Goal: Navigation & Orientation: Find specific page/section

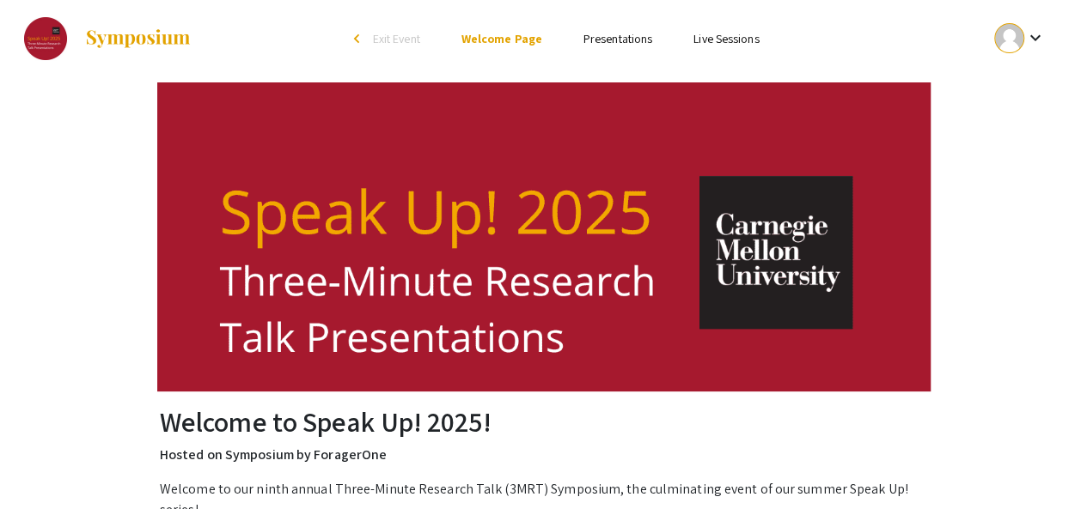
click at [588, 44] on link "Presentations" at bounding box center [617, 38] width 69 height 15
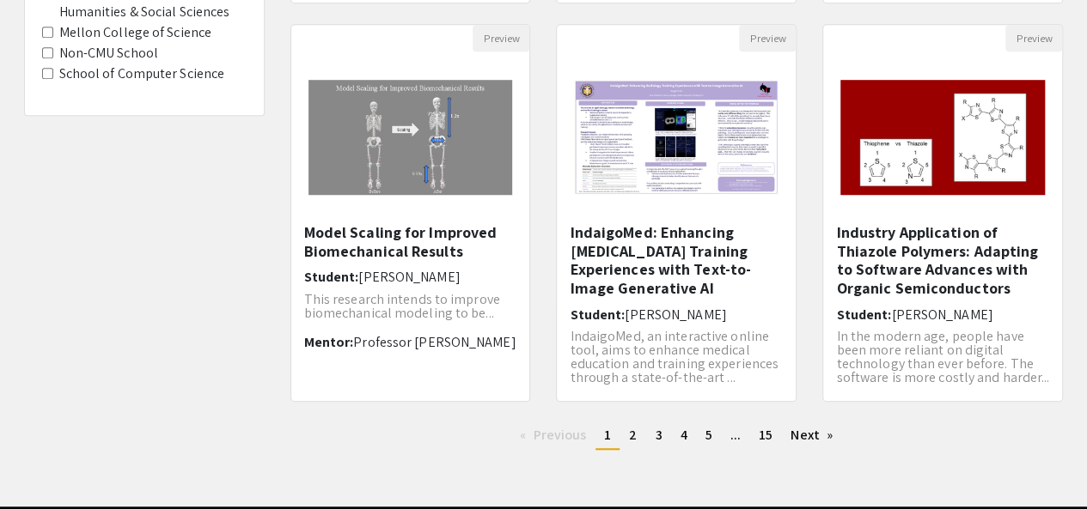
scroll to position [601, 0]
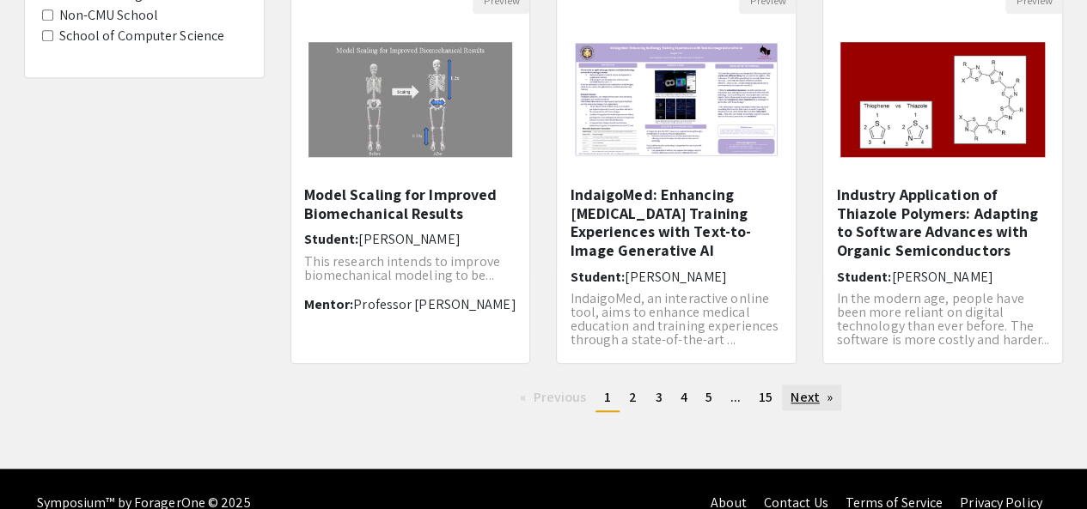
click at [823, 402] on link "Next page" at bounding box center [811, 398] width 59 height 26
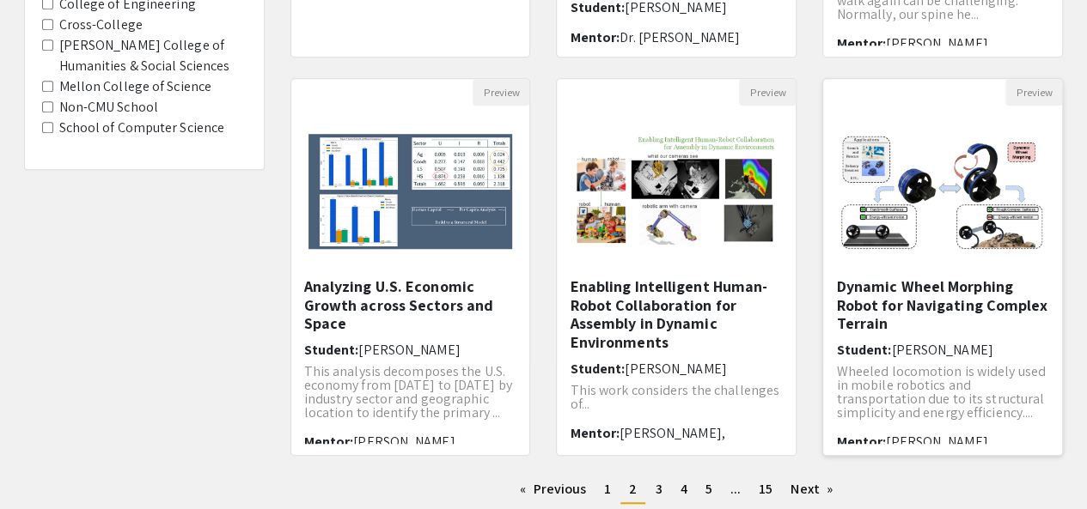
scroll to position [629, 0]
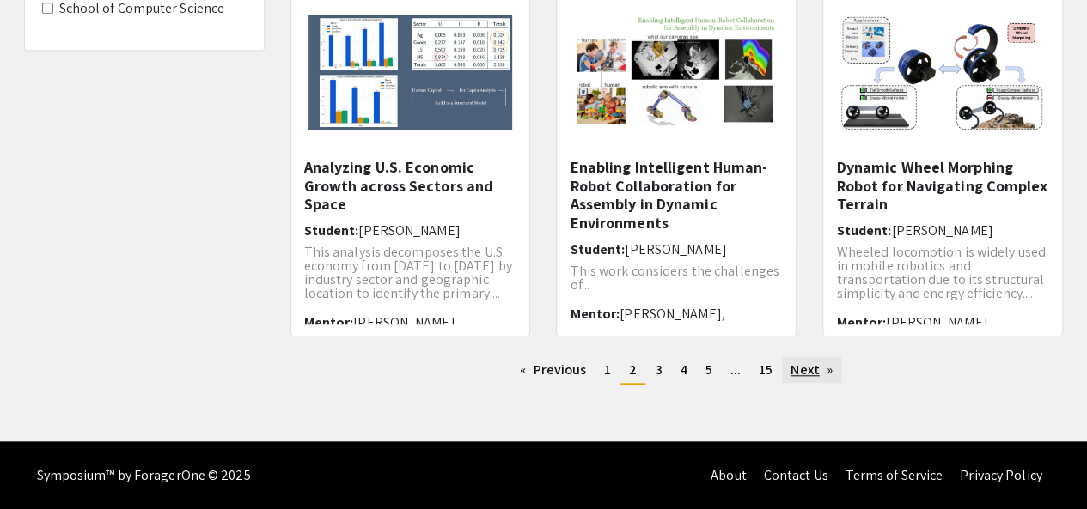
click at [820, 375] on link "Next page" at bounding box center [811, 370] width 59 height 26
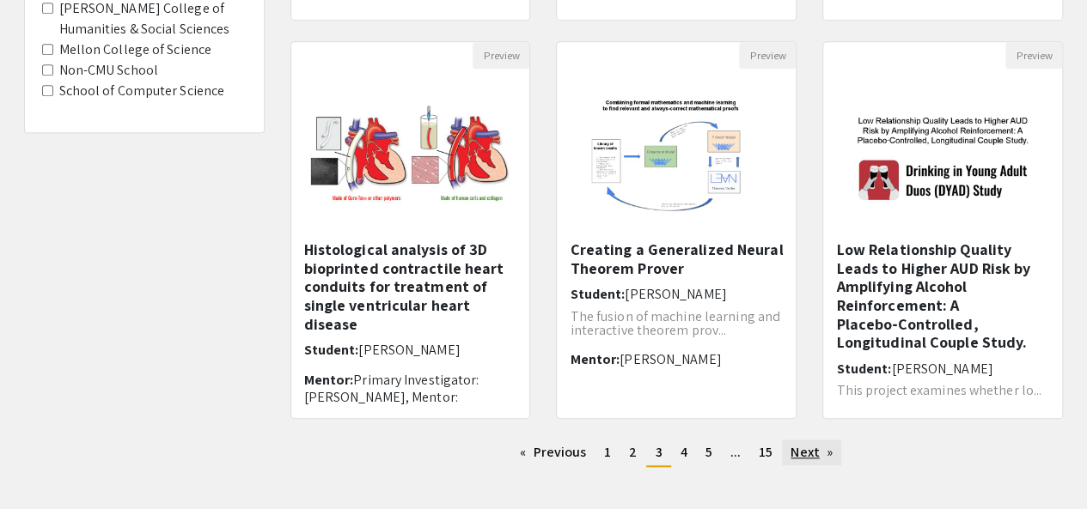
scroll to position [629, 0]
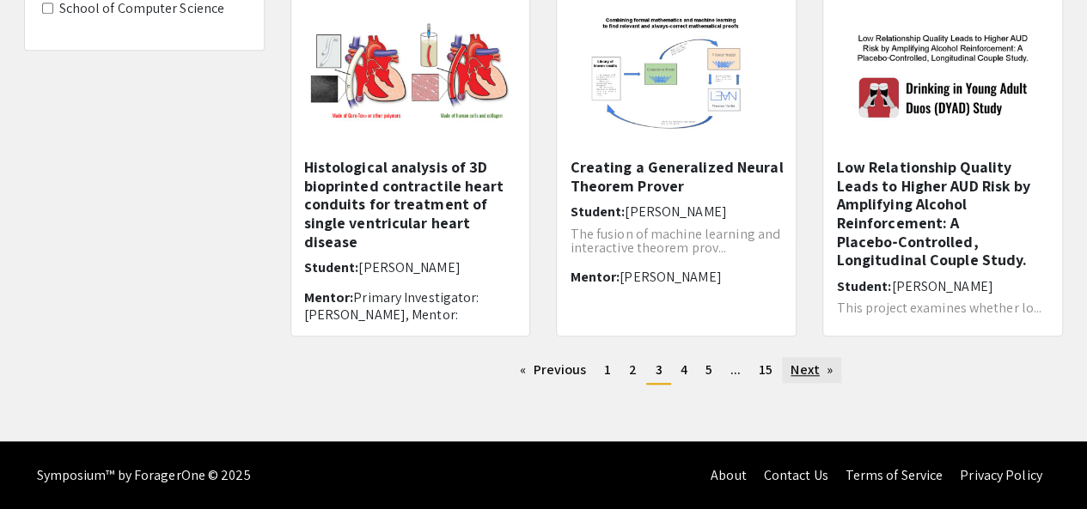
click at [796, 372] on link "Next page" at bounding box center [811, 370] width 59 height 26
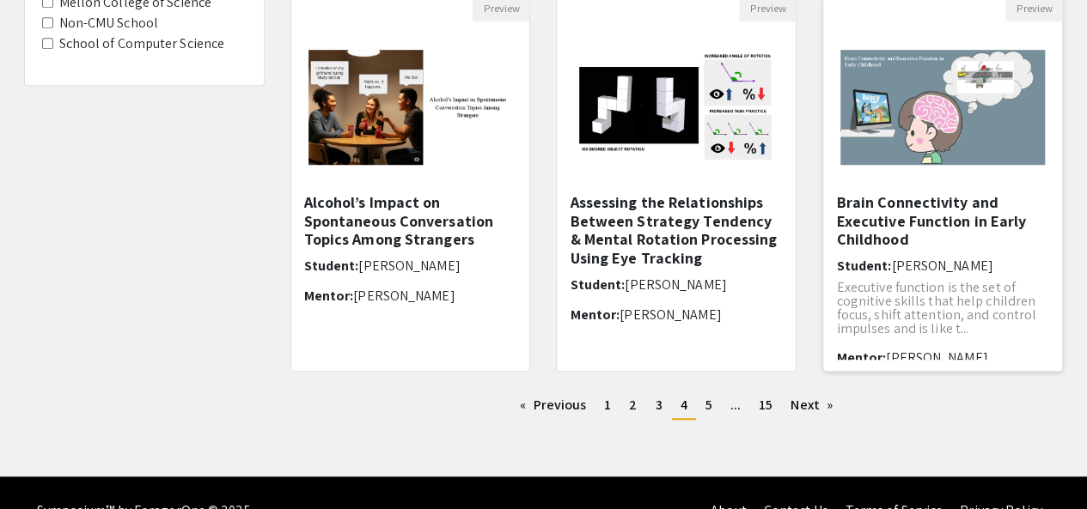
scroll to position [629, 0]
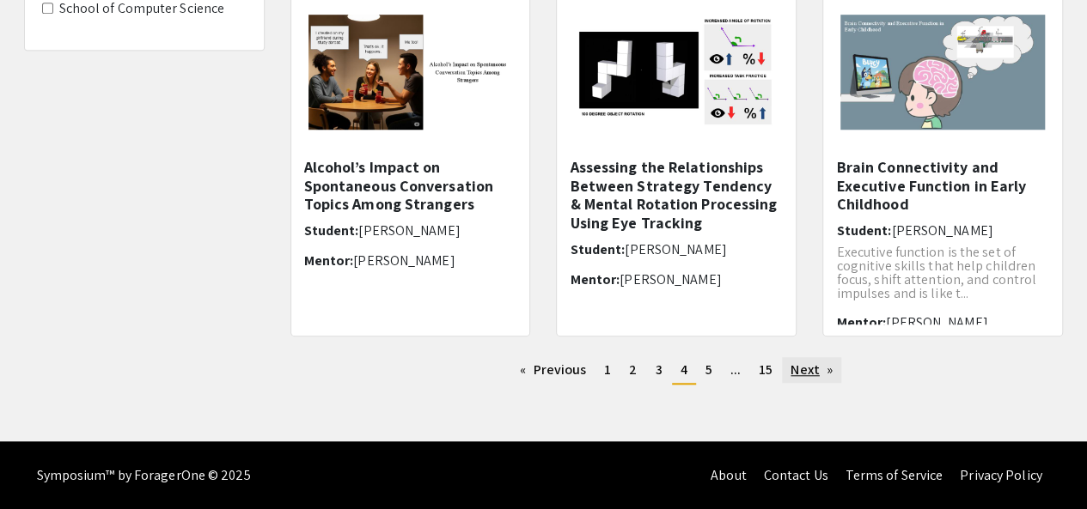
click at [807, 375] on link "Next page" at bounding box center [811, 370] width 59 height 26
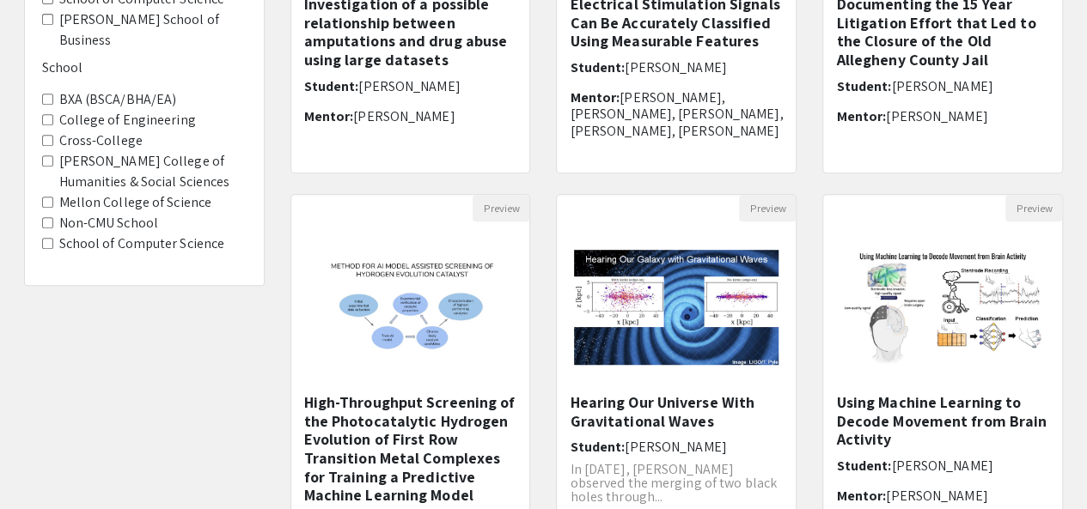
scroll to position [601, 0]
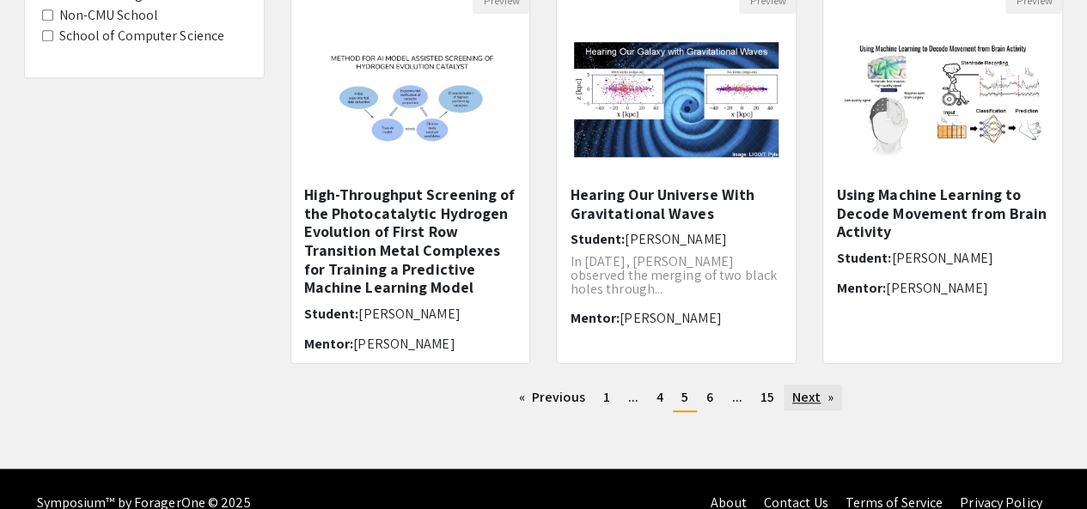
click at [810, 393] on link "Next page" at bounding box center [813, 398] width 59 height 26
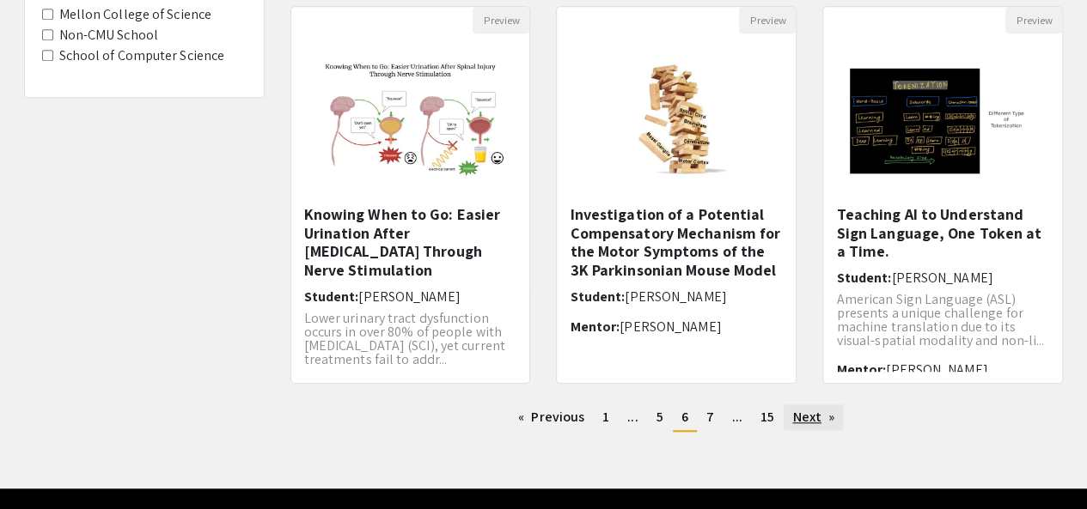
scroll to position [629, 0]
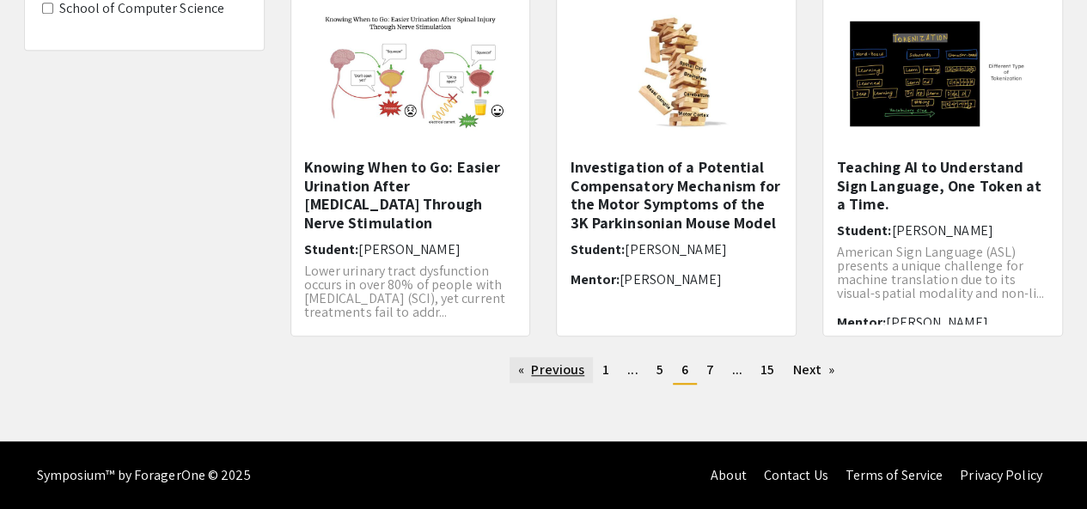
click at [540, 377] on link "Previous page" at bounding box center [550, 370] width 83 height 26
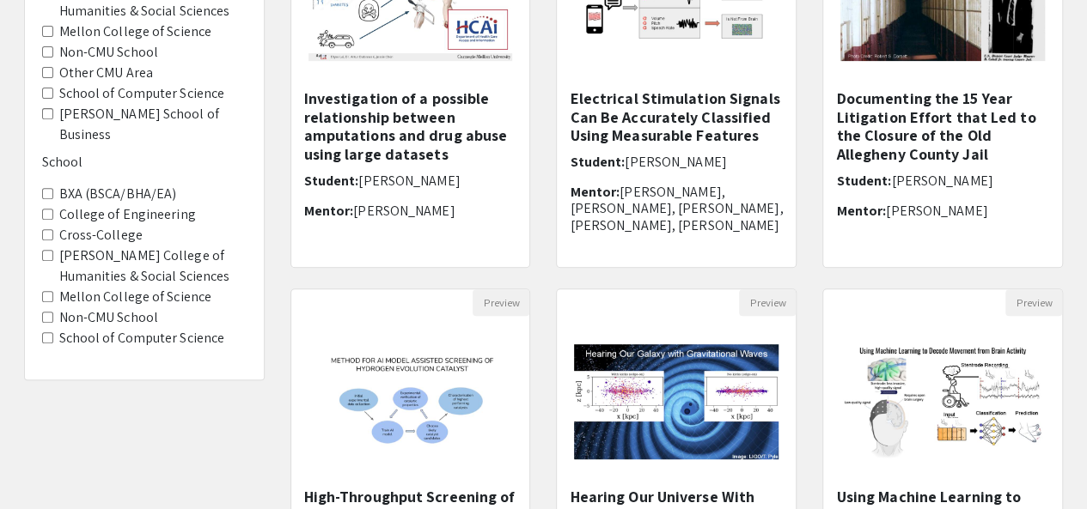
scroll to position [629, 0]
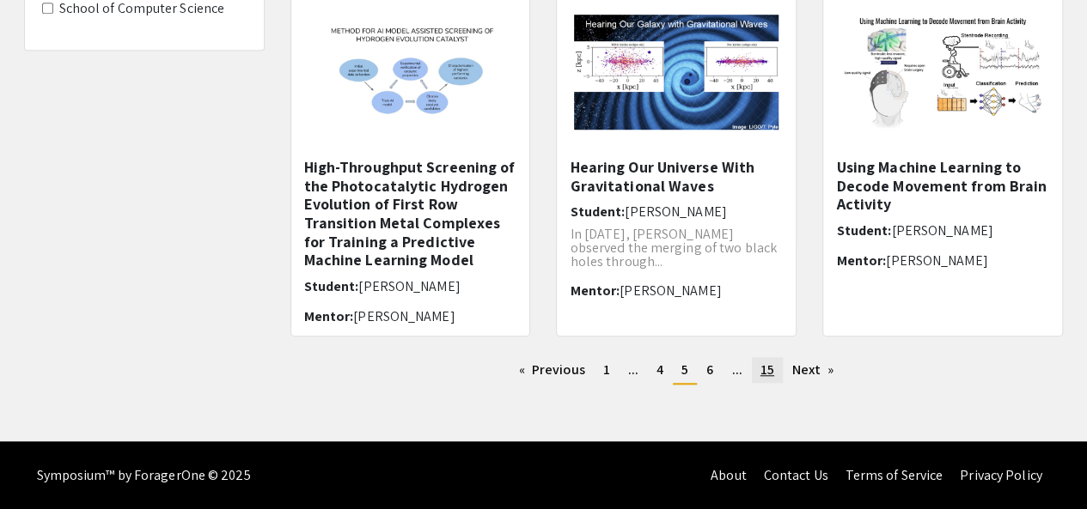
click at [763, 369] on span "15" at bounding box center [767, 370] width 14 height 18
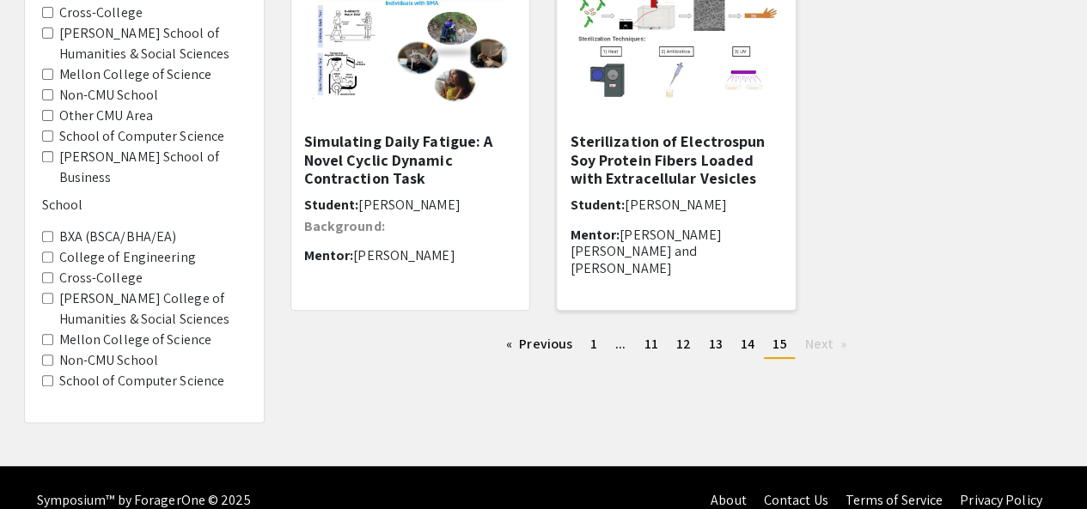
scroll to position [259, 0]
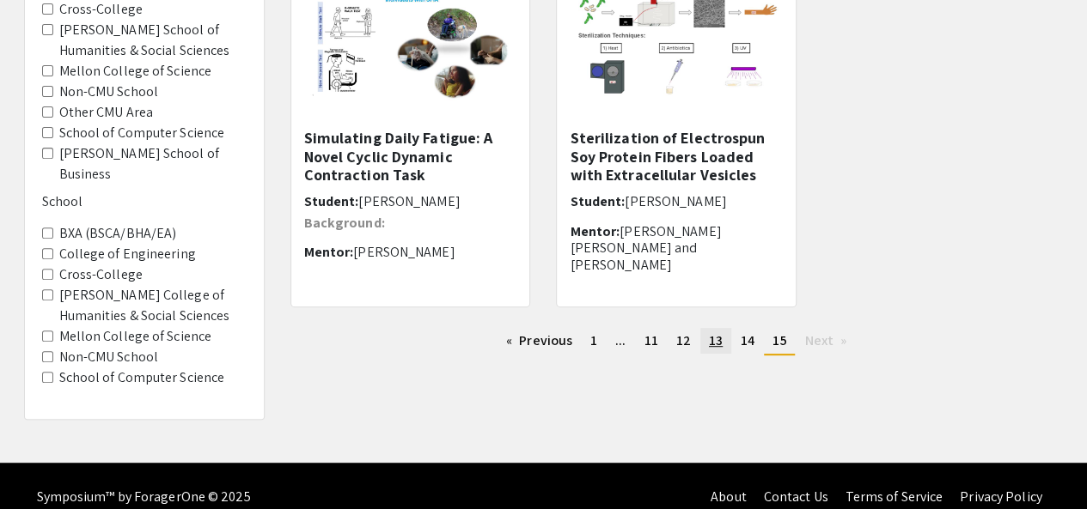
click at [723, 339] on link "page 13" at bounding box center [715, 341] width 31 height 26
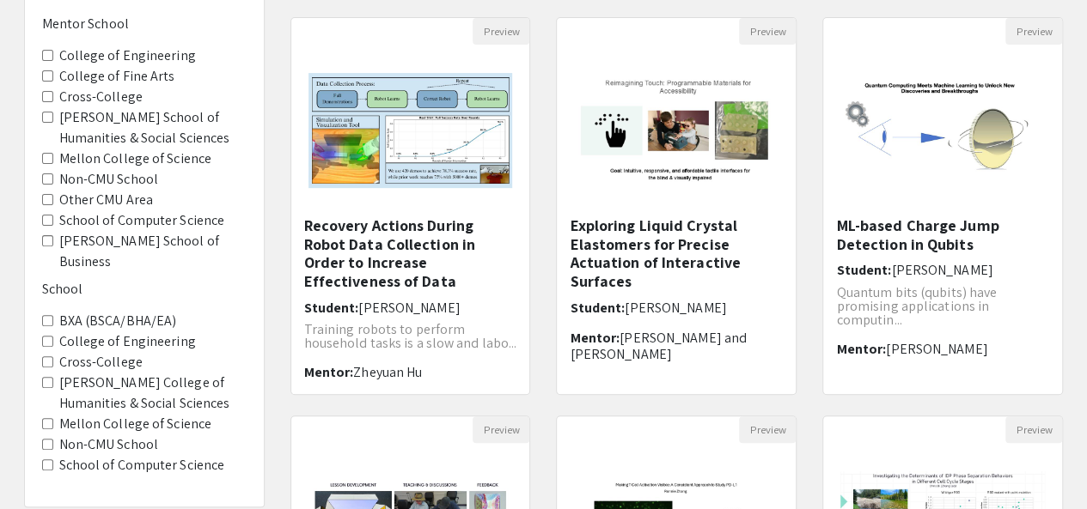
scroll to position [172, 0]
